Goal: Navigation & Orientation: Understand site structure

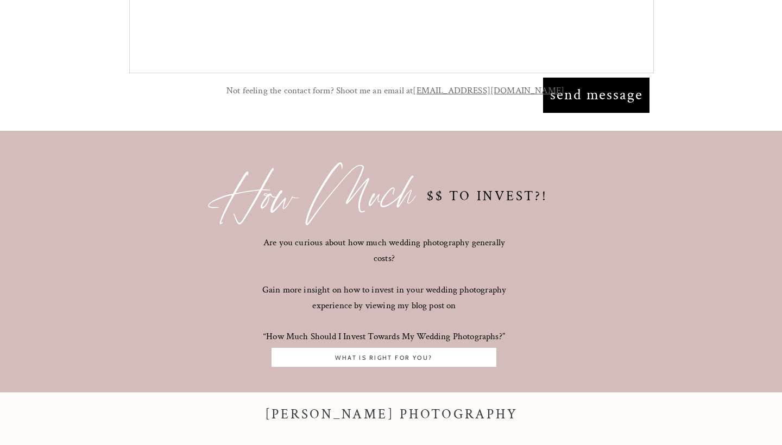
scroll to position [5625, 0]
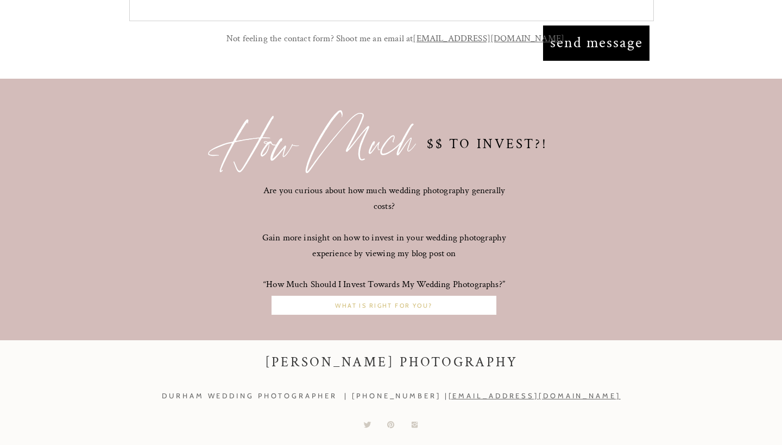
click at [398, 303] on nav "What is right for you?" at bounding box center [383, 306] width 219 height 10
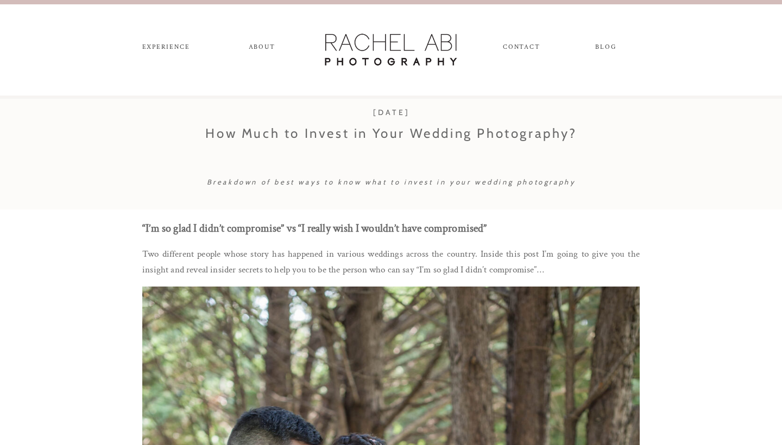
click at [261, 49] on nav "ABOUT" at bounding box center [262, 49] width 30 height 12
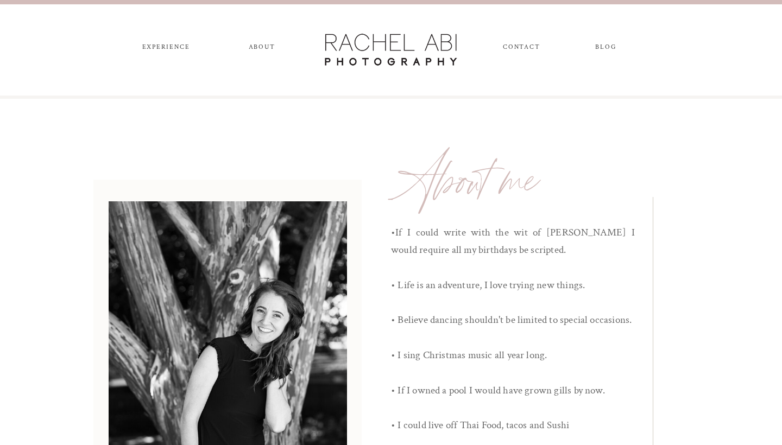
click at [174, 45] on nav "experience" at bounding box center [165, 49] width 57 height 12
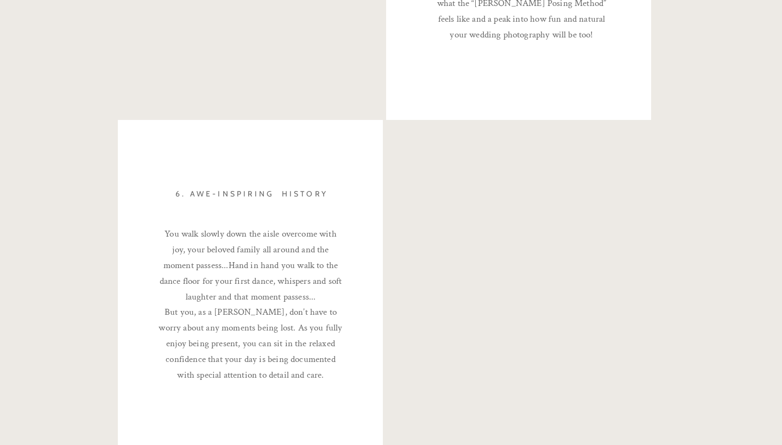
scroll to position [2674, 0]
